Goal: Transaction & Acquisition: Purchase product/service

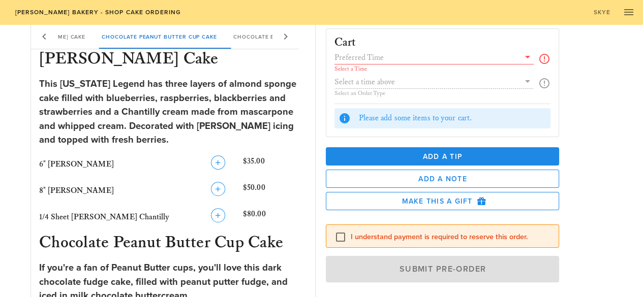
scroll to position [180, 0]
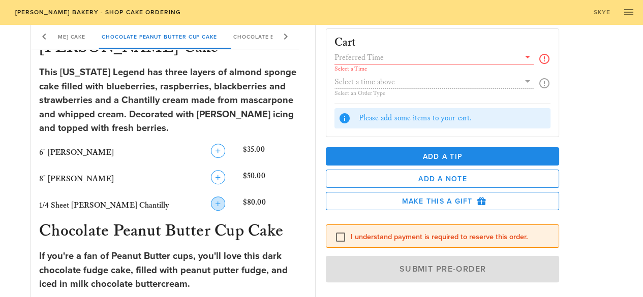
click at [218, 203] on icon "button" at bounding box center [218, 204] width 12 height 12
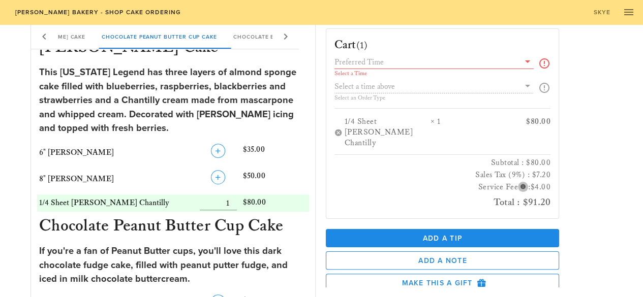
click at [519, 182] on icon "button" at bounding box center [523, 186] width 9 height 9
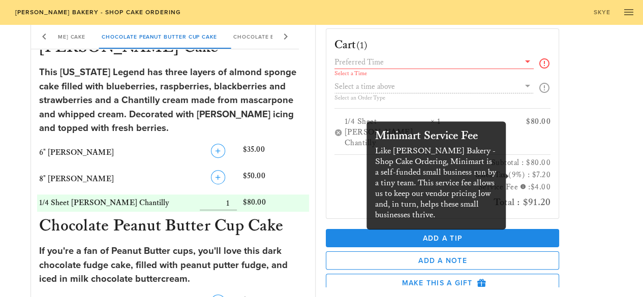
click at [522, 61] on icon at bounding box center [528, 61] width 12 height 12
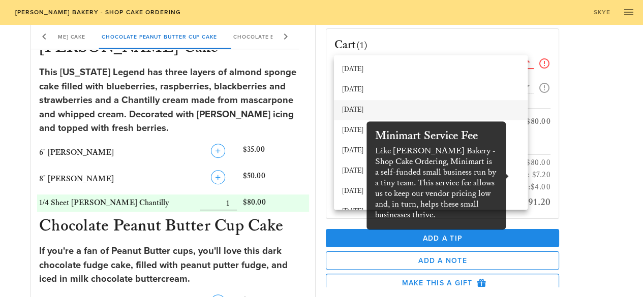
click at [360, 106] on div "[DATE]" at bounding box center [430, 110] width 177 height 8
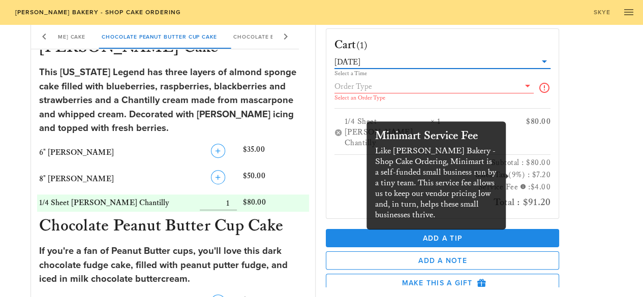
click at [538, 84] on icon at bounding box center [544, 88] width 12 height 12
click at [522, 85] on icon at bounding box center [528, 86] width 12 height 12
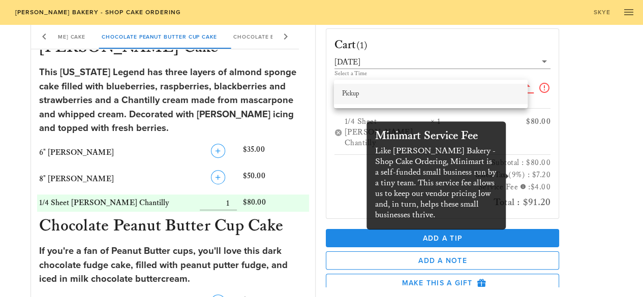
click at [349, 93] on div "Pickup" at bounding box center [430, 94] width 177 height 8
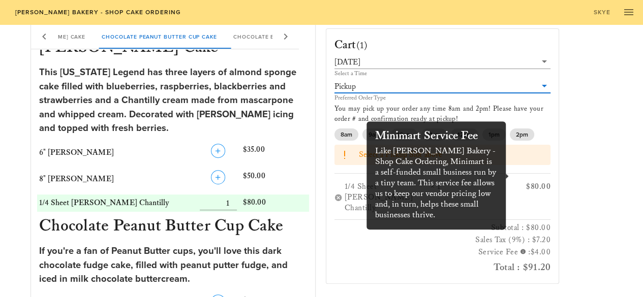
click at [588, 224] on div "Cart (1) [DATE] Select a Time Pickup Preferred Order Type You may pick up your …" at bounding box center [467, 153] width 295 height 267
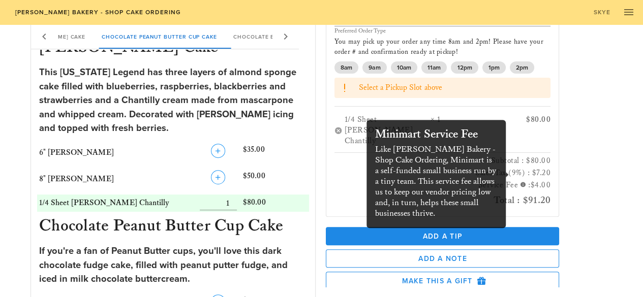
scroll to position [66, 0]
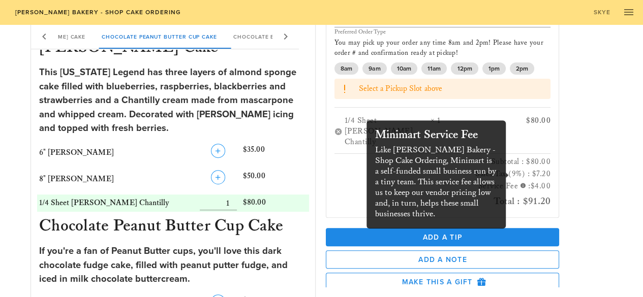
click at [555, 126] on div "Cart (1) [DATE] Select a Time Pickup Preferred Order Type You may pick up your …" at bounding box center [443, 90] width 246 height 256
click at [519, 181] on icon "button" at bounding box center [523, 185] width 9 height 9
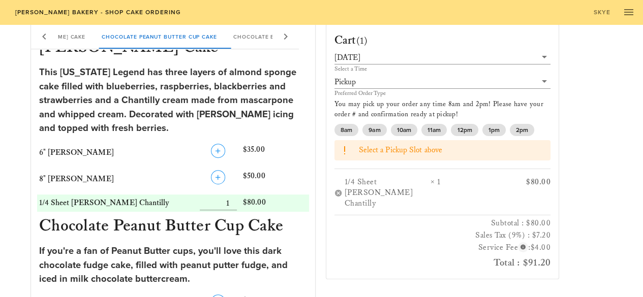
scroll to position [0, 0]
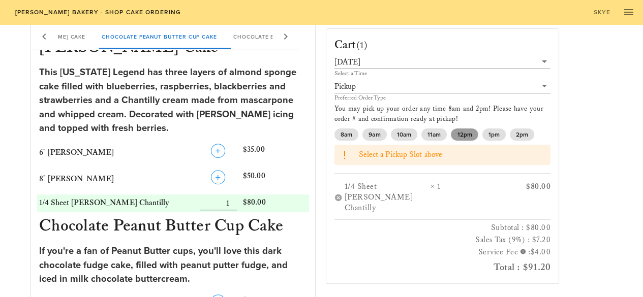
click at [464, 133] on span "12pm" at bounding box center [464, 135] width 15 height 12
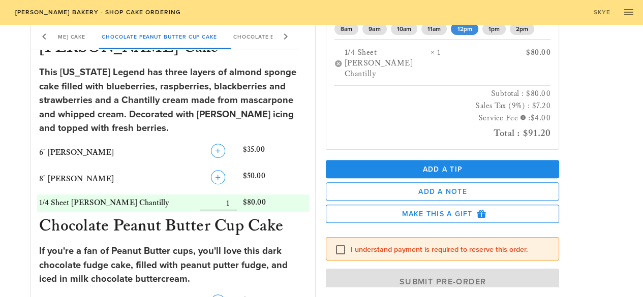
scroll to position [104, 0]
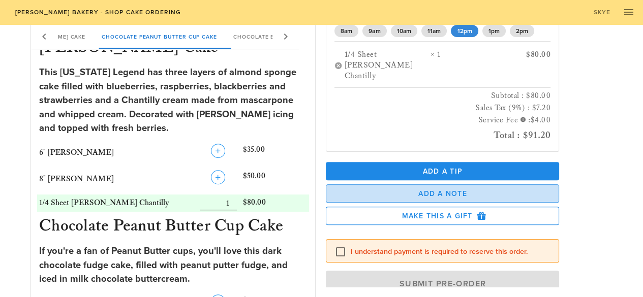
click at [448, 188] on button "Add a Note" at bounding box center [443, 194] width 234 height 18
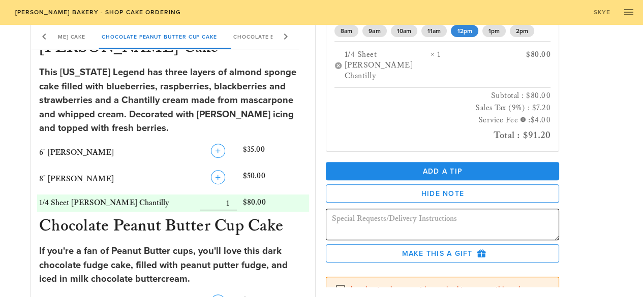
click at [479, 212] on textarea at bounding box center [446, 226] width 228 height 28
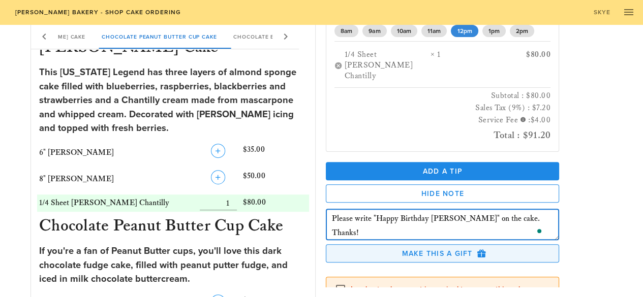
type textarea "Please write "Happy Birthday [PERSON_NAME]" on the cake. Thanks!"
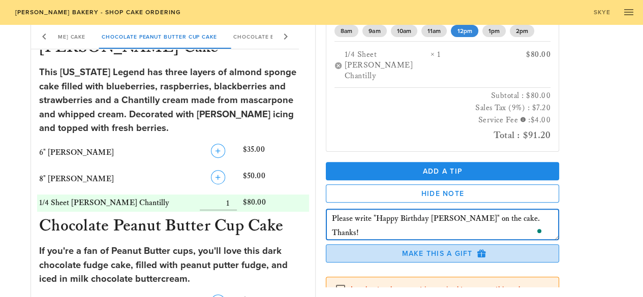
click at [477, 249] on icon "button" at bounding box center [481, 253] width 9 height 9
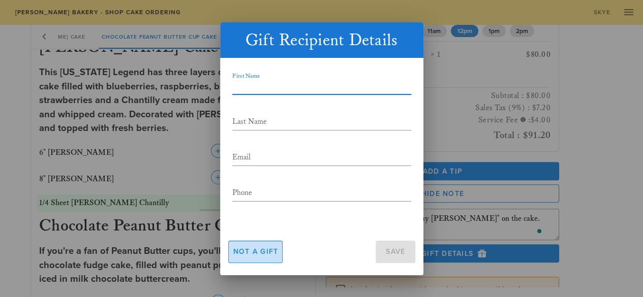
click at [265, 254] on span "Not a gift" at bounding box center [256, 252] width 46 height 9
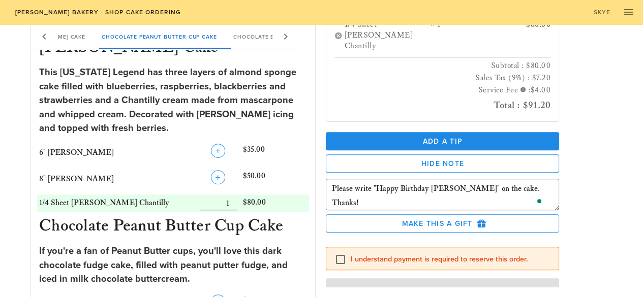
scroll to position [152, 0]
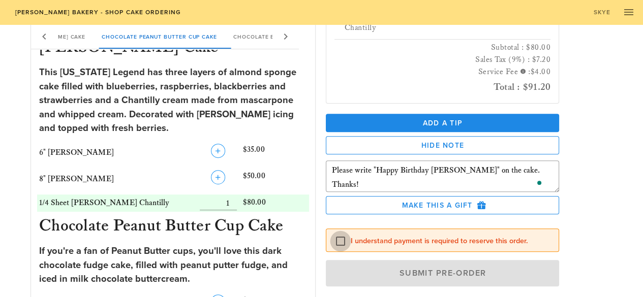
click at [340, 233] on div at bounding box center [340, 241] width 17 height 17
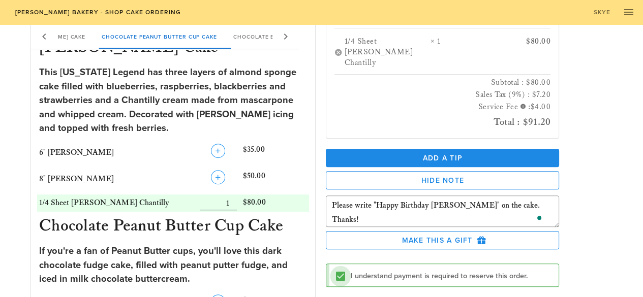
scroll to position [0, 0]
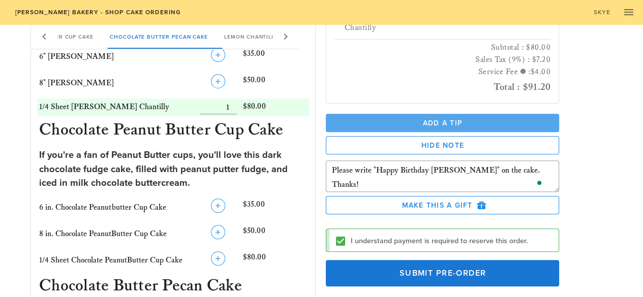
click at [459, 119] on span "Add a Tip" at bounding box center [443, 123] width 218 height 9
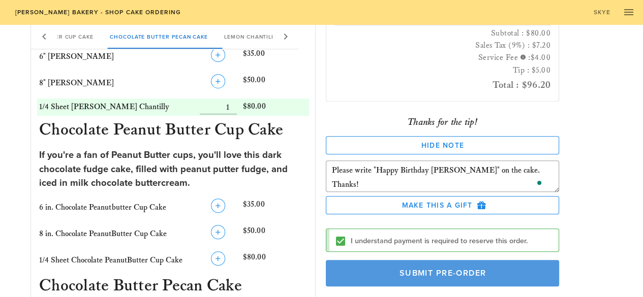
click at [484, 268] on span "Submit Pre-Order" at bounding box center [443, 273] width 210 height 10
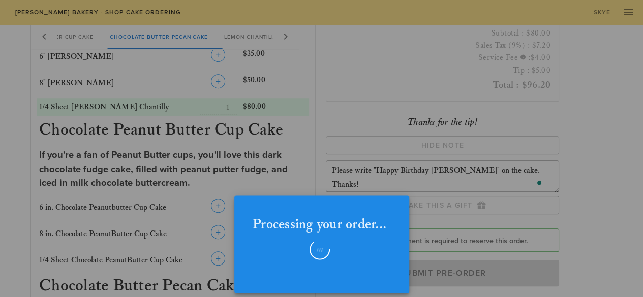
checkbox input "false"
